Goal: Complete application form

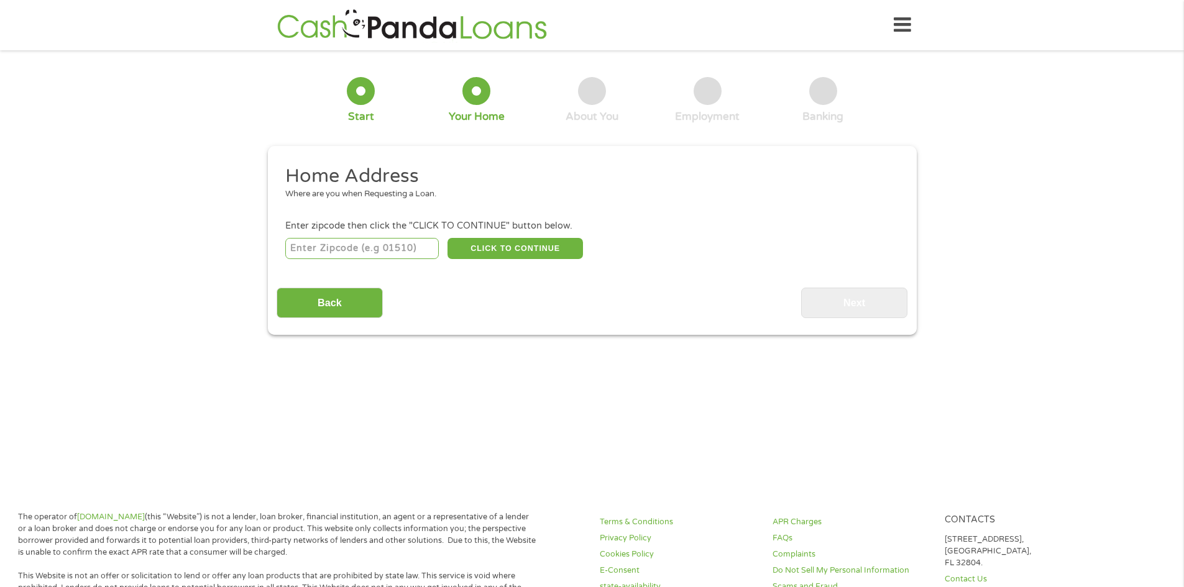
click at [361, 239] on input "number" at bounding box center [361, 248] width 153 height 21
type input "28273"
click at [514, 254] on button "CLICK TO CONTINUE" at bounding box center [514, 248] width 135 height 21
type input "28273"
type input "Charlotte"
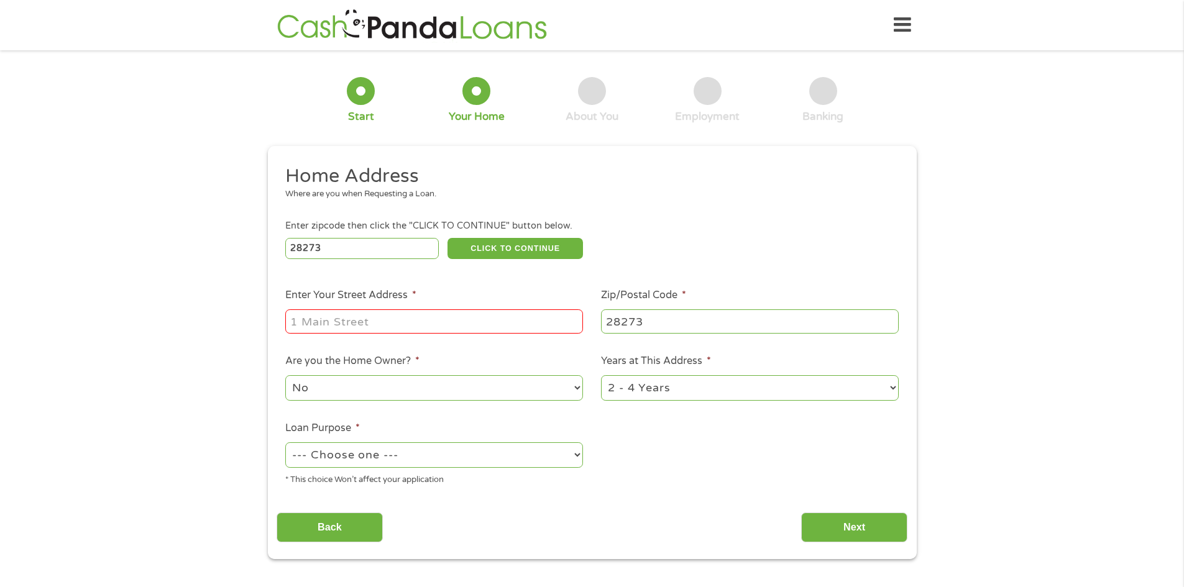
click at [485, 323] on input "Enter Your Street Address *" at bounding box center [434, 321] width 298 height 24
type input "10426 Ranleigh Lane"
click at [715, 385] on select "1 Year or less 1 - 2 Years 2 - 4 Years Over 4 Years" at bounding box center [750, 387] width 298 height 25
select select "60months"
click at [601, 375] on select "1 Year or less 1 - 2 Years 2 - 4 Years Over 4 Years" at bounding box center [750, 387] width 298 height 25
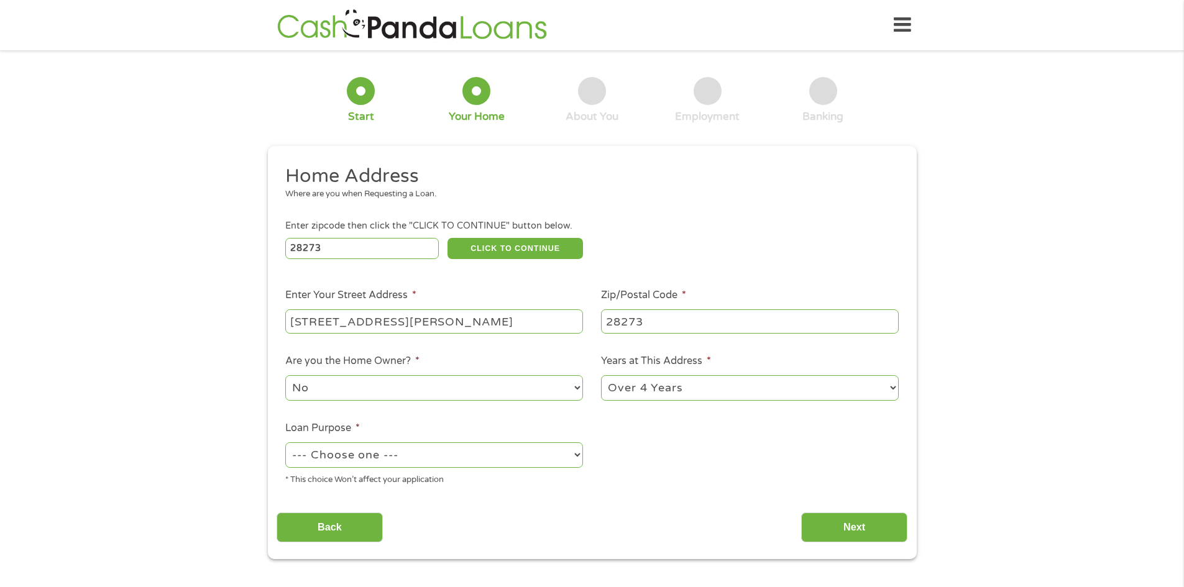
click at [559, 451] on select "--- Choose one --- Pay Bills Debt Consolidation Home Improvement Major Purchase…" at bounding box center [434, 454] width 298 height 25
select select "other"
click at [285, 442] on select "--- Choose one --- Pay Bills Debt Consolidation Home Improvement Major Purchase…" at bounding box center [434, 454] width 298 height 25
click at [882, 517] on input "Next" at bounding box center [854, 528] width 106 height 30
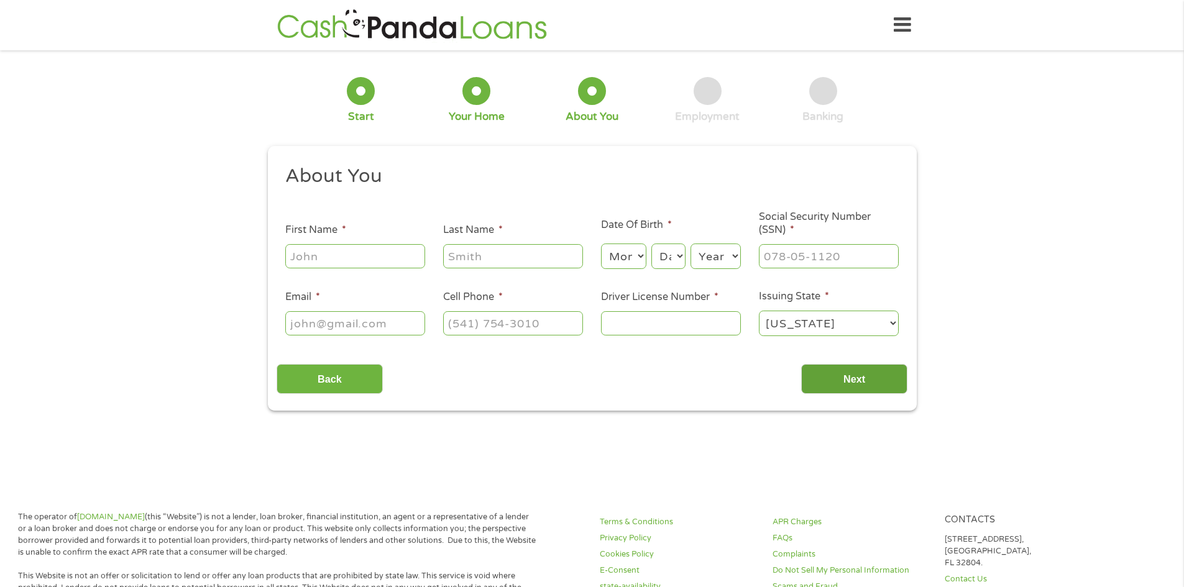
scroll to position [5, 5]
click at [355, 262] on input "First Name *" at bounding box center [355, 256] width 140 height 24
type input "Deirdre"
type input "Davis"
type input "deirdred3@yahoo.com"
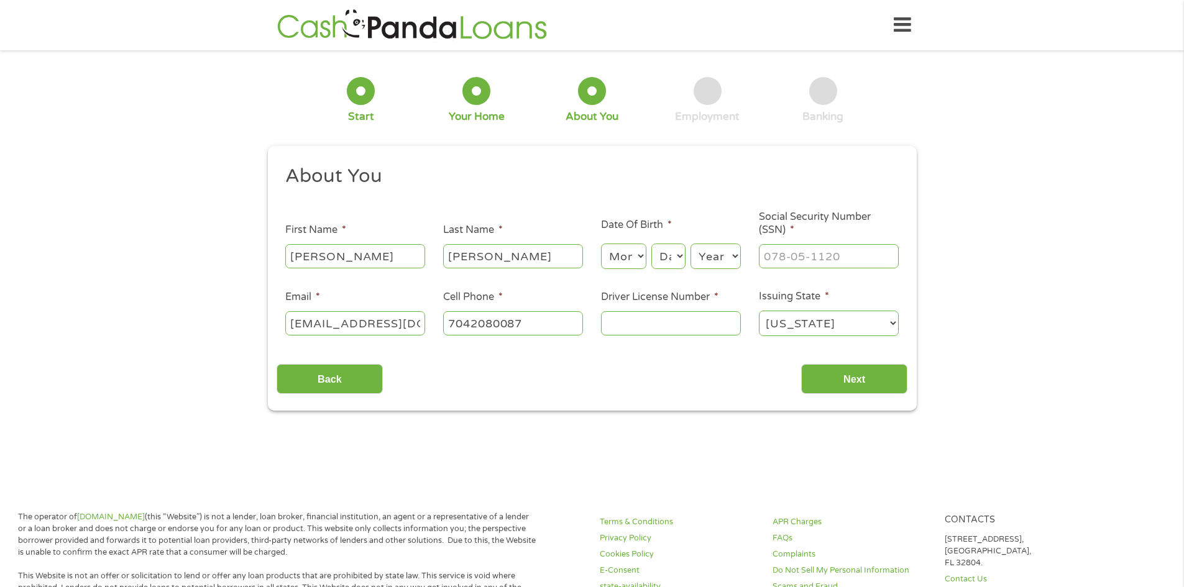
type input "(704) 208-0087"
type input "___-__-____"
click at [777, 259] on input "___-__-____" at bounding box center [829, 256] width 140 height 24
click at [642, 250] on select "Month 1 2 3 4 5 6 7 8 9 10 11 12" at bounding box center [623, 256] width 45 height 25
select select "10"
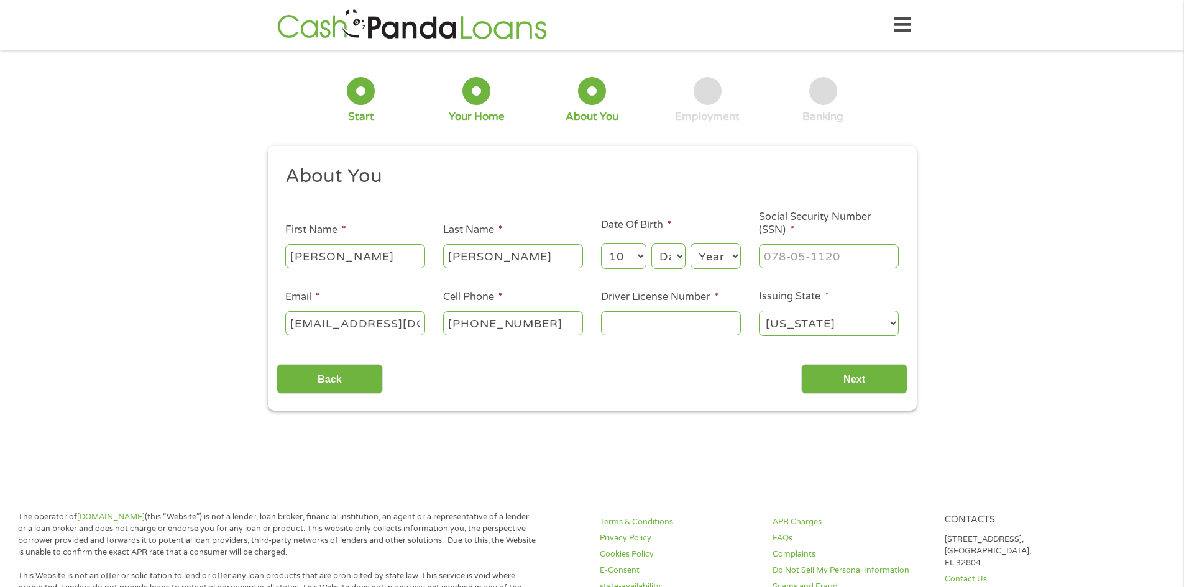
click at [601, 244] on select "Month 1 2 3 4 5 6 7 8 9 10 11 12" at bounding box center [623, 256] width 45 height 25
click at [675, 255] on select "Day 1 2 3 4 5 6 7 8 9 10 11 12 13 14 15 16 17 18 19 20 21 22 23 24 25 26 27 28 …" at bounding box center [668, 256] width 34 height 25
select select "28"
click at [651, 244] on select "Day 1 2 3 4 5 6 7 8 9 10 11 12 13 14 15 16 17 18 19 20 21 22 23 24 25 26 27 28 …" at bounding box center [668, 256] width 34 height 25
click at [726, 254] on select "Year 2007 2006 2005 2004 2003 2002 2001 2000 1999 1998 1997 1996 1995 1994 1993…" at bounding box center [715, 256] width 50 height 25
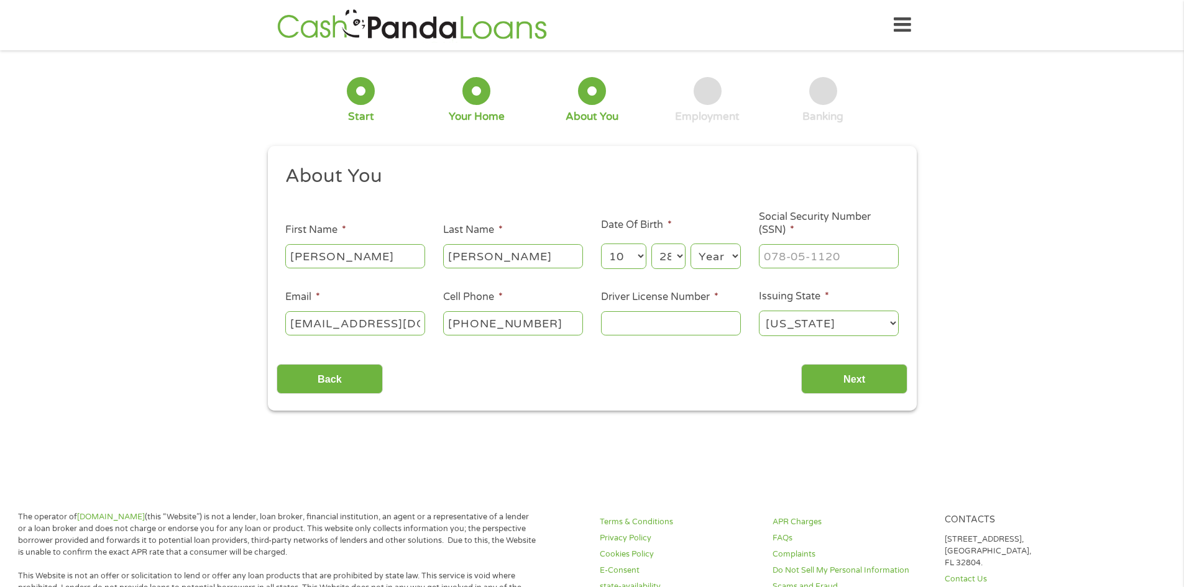
select select "1982"
click at [690, 244] on select "Year 2007 2006 2005 2004 2003 2002 2001 2000 1999 1998 1997 1996 1995 1994 1993…" at bounding box center [715, 256] width 50 height 25
click at [805, 260] on input "___-__-____" at bounding box center [829, 256] width 140 height 24
type input "241-57-____"
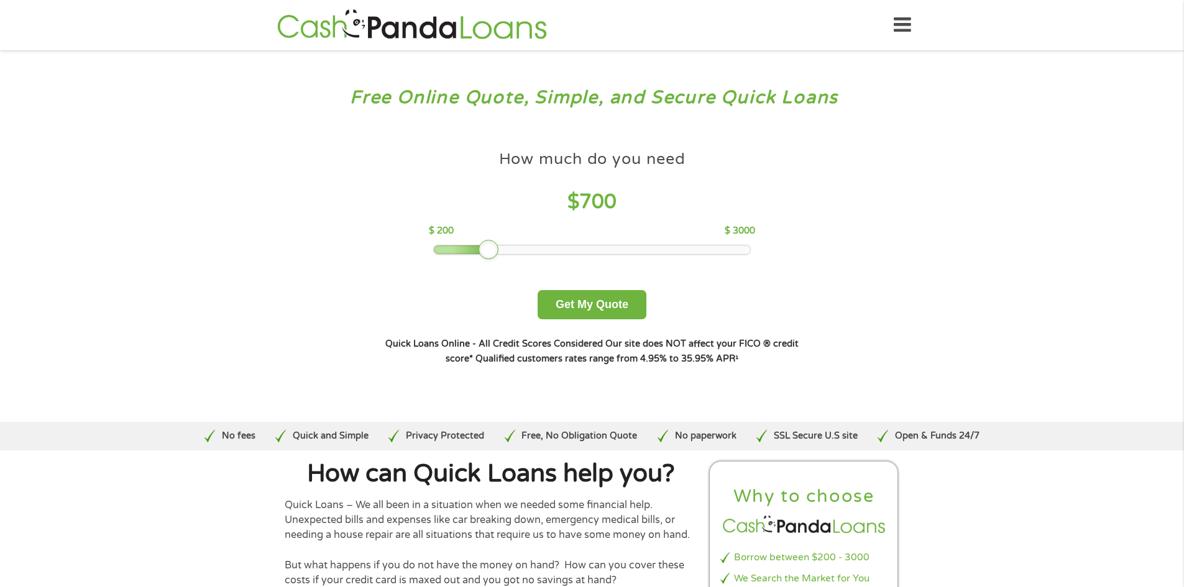
drag, startPoint x: 519, startPoint y: 249, endPoint x: 488, endPoint y: 254, distance: 31.5
click at [488, 254] on div at bounding box center [489, 250] width 20 height 20
click at [602, 321] on div "How much do you need? $300 $500 $750 $900 $1000 $1500 $2000 $2500 $3000 Other a…" at bounding box center [591, 255] width 475 height 262
click at [579, 313] on button "Get My Quote" at bounding box center [592, 304] width 109 height 29
